Goal: Information Seeking & Learning: Learn about a topic

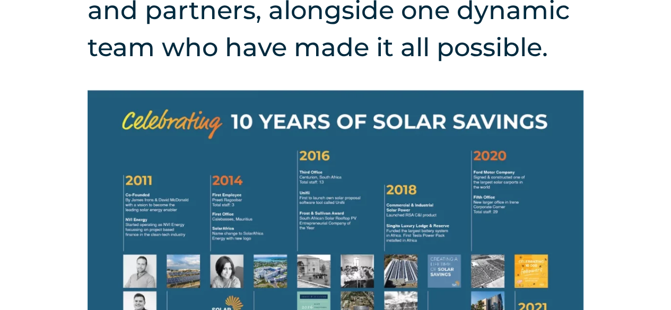
scroll to position [583, 0]
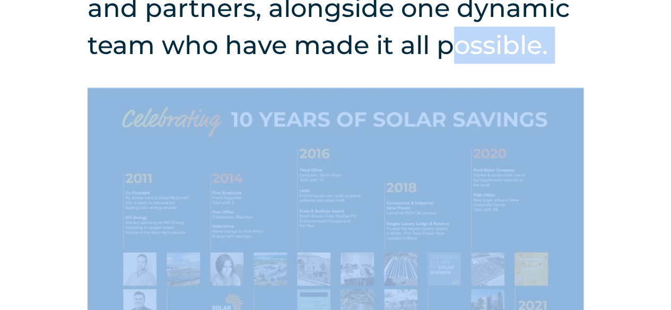
drag, startPoint x: 92, startPoint y: 106, endPoint x: 473, endPoint y: 249, distance: 406.5
drag, startPoint x: 108, startPoint y: 112, endPoint x: 443, endPoint y: 165, distance: 339.4
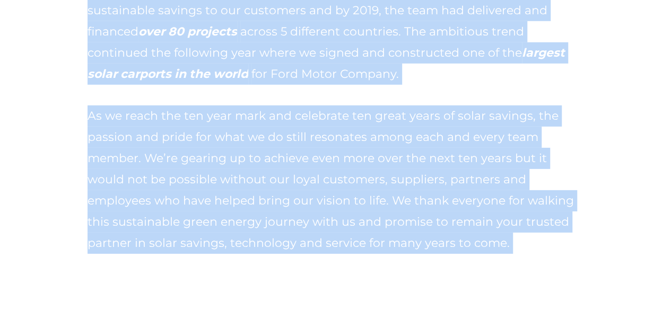
scroll to position [1696, 0]
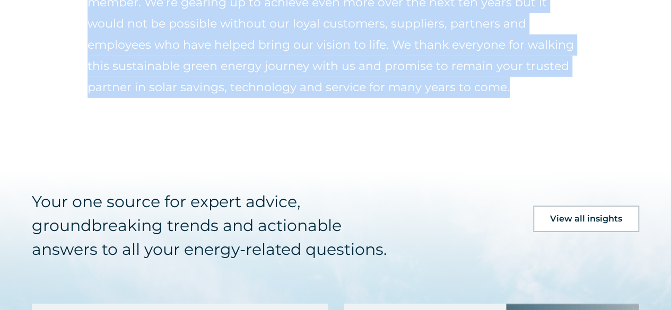
drag, startPoint x: 80, startPoint y: 108, endPoint x: 436, endPoint y: 131, distance: 357.1
copy div "possible. Starting out as a two-man band in Port Louis, Mauritius, James Irons …"
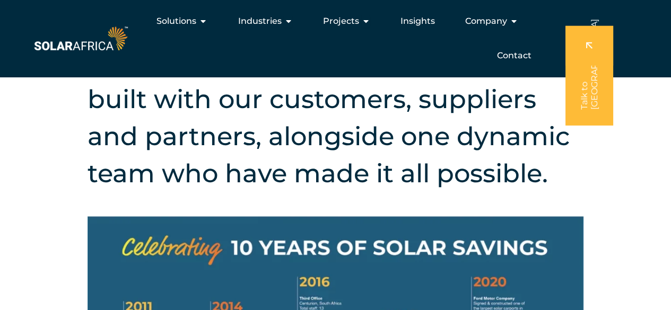
scroll to position [190, 0]
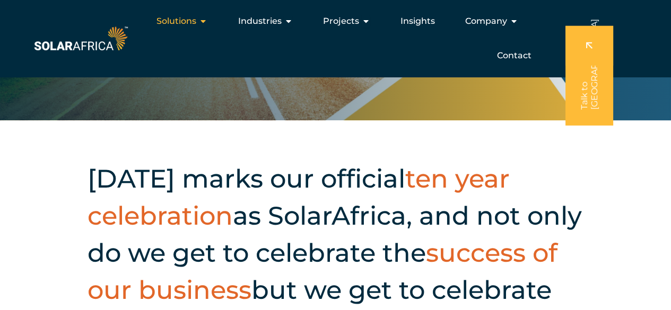
click at [201, 23] on icon "Menu" at bounding box center [203, 21] width 8 height 8
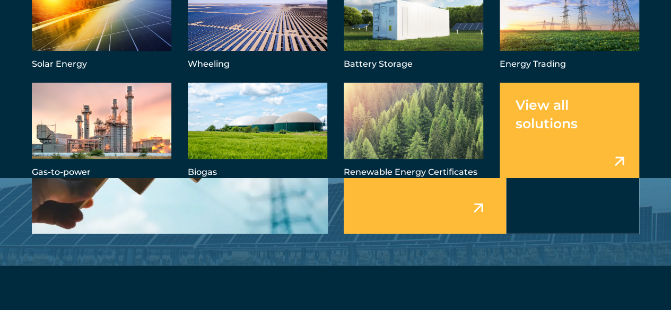
scroll to position [2139, 0]
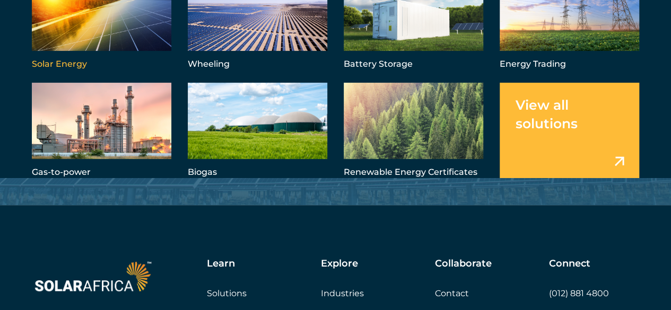
click at [59, 64] on link "Menu" at bounding box center [101, 23] width 139 height 97
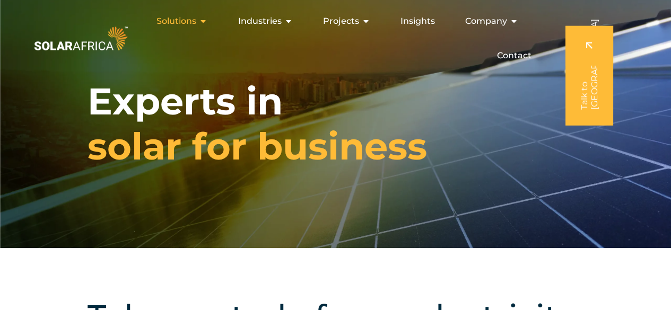
click at [205, 17] on icon "Menu" at bounding box center [203, 21] width 8 height 8
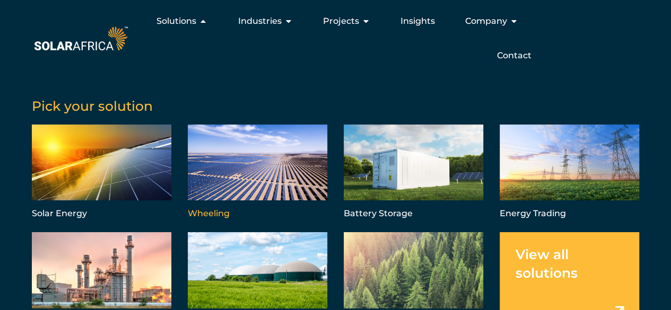
click at [207, 207] on link "Menu" at bounding box center [257, 173] width 139 height 97
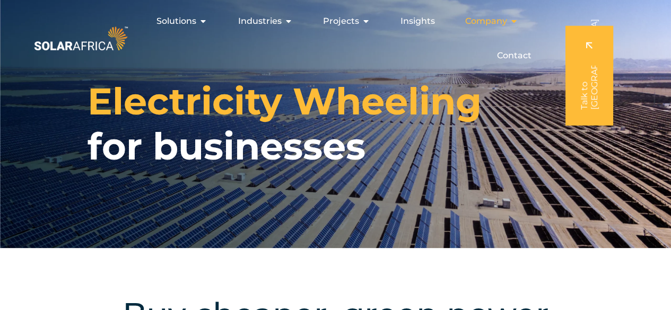
click at [513, 17] on icon "Menu" at bounding box center [513, 21] width 8 height 8
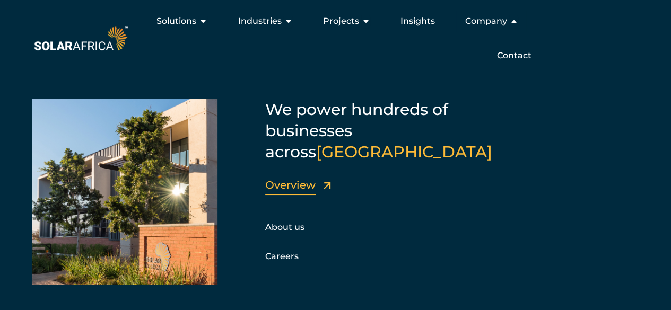
click at [277, 179] on link "Overview" at bounding box center [290, 185] width 50 height 13
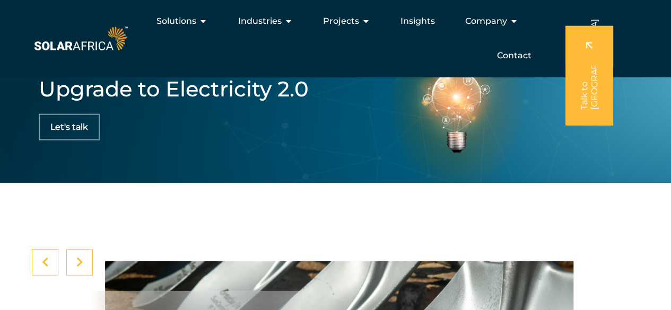
scroll to position [3287, 0]
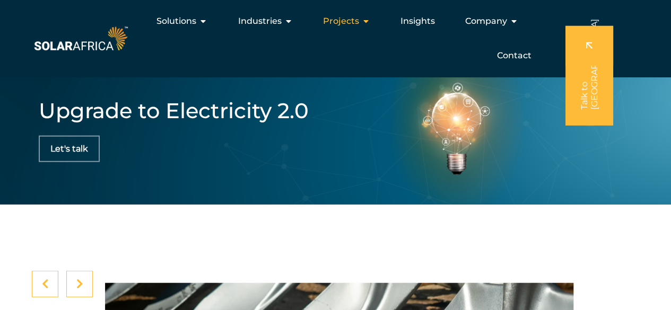
click at [355, 21] on span "Projects" at bounding box center [340, 21] width 36 height 13
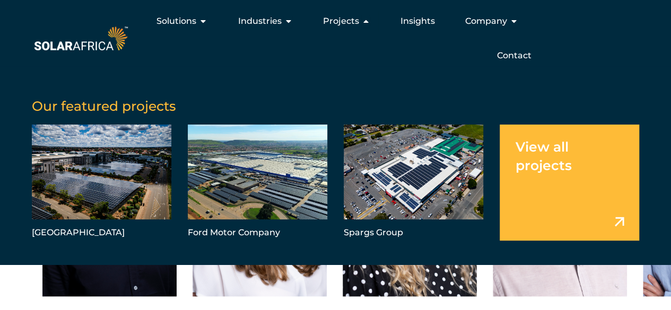
scroll to position [2594, 0]
